Goal: Task Accomplishment & Management: Use online tool/utility

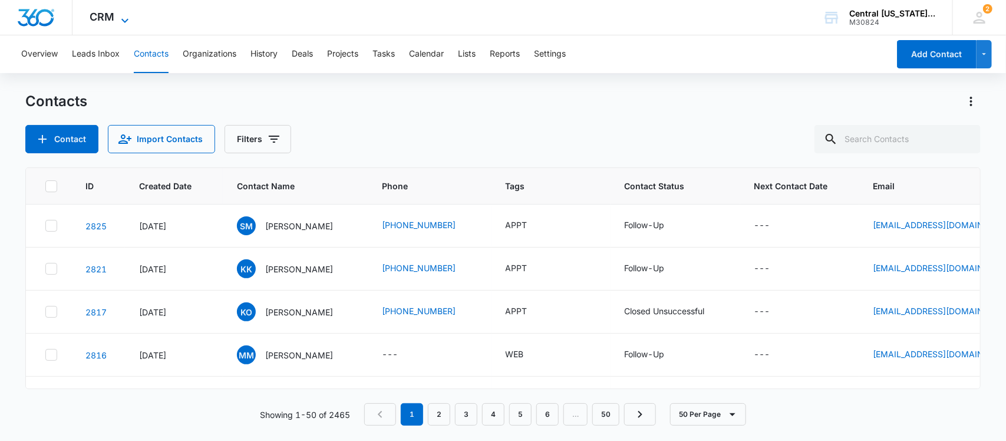
click at [118, 19] on icon at bounding box center [125, 21] width 14 height 14
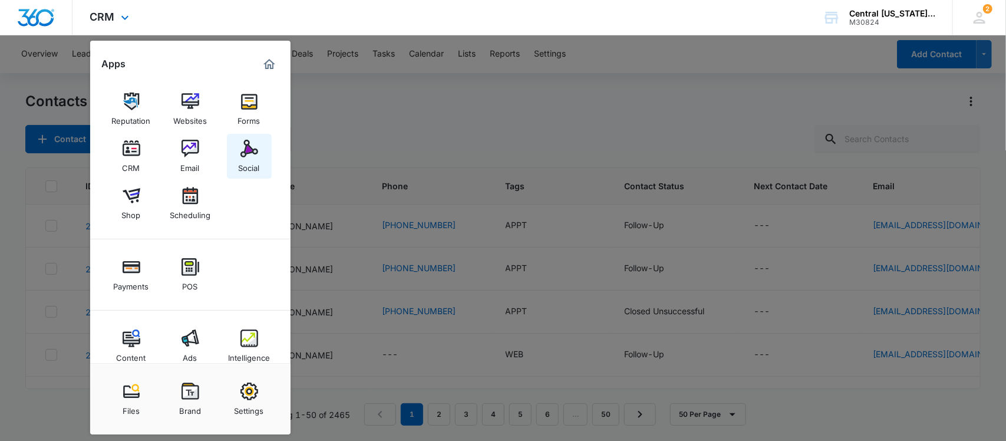
click at [240, 161] on div "Social" at bounding box center [249, 164] width 21 height 15
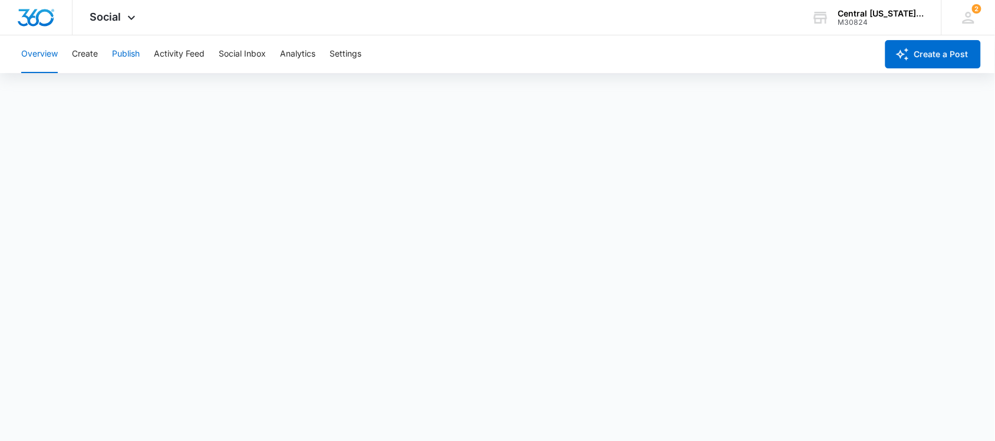
click at [131, 50] on button "Publish" at bounding box center [126, 54] width 28 height 38
click at [81, 61] on button "Create" at bounding box center [85, 54] width 26 height 38
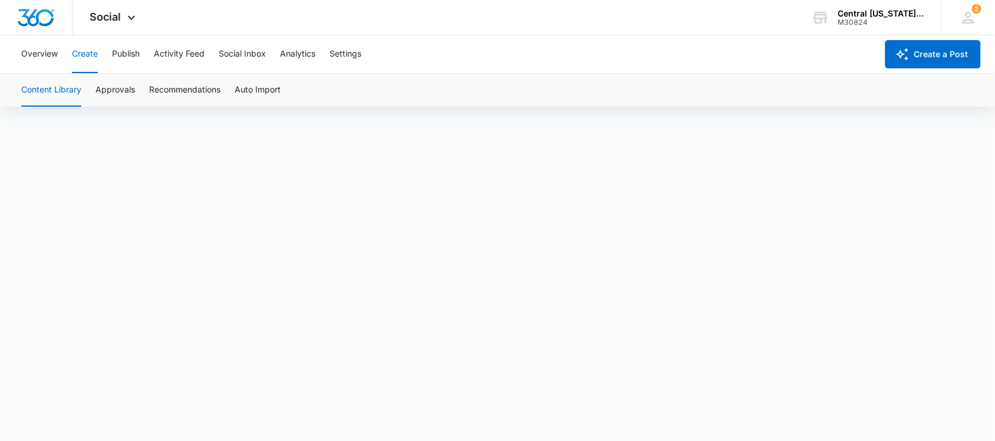
scroll to position [9, 0]
click at [118, 50] on button "Publish" at bounding box center [126, 54] width 28 height 38
